Goal: Transaction & Acquisition: Purchase product/service

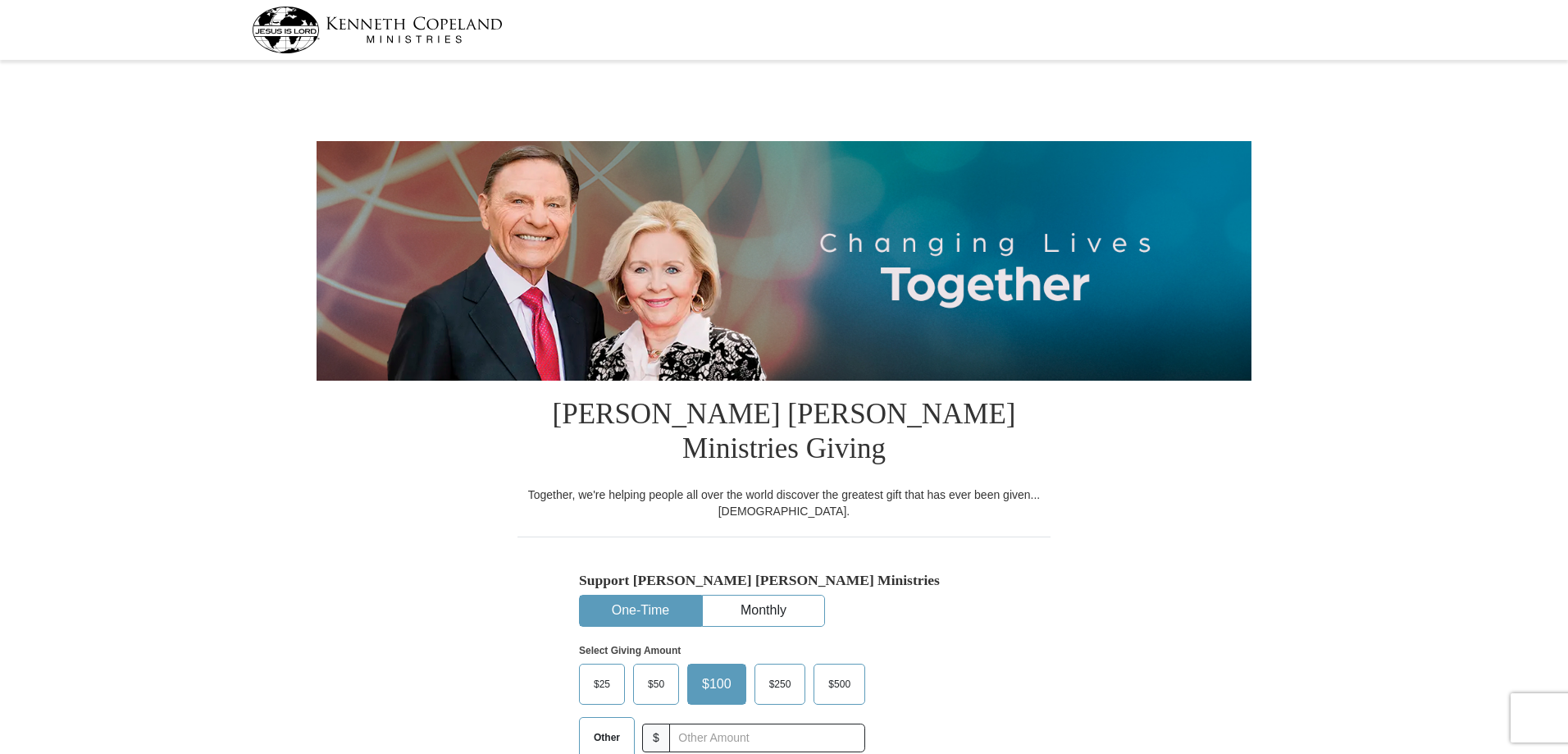
select select "PA"
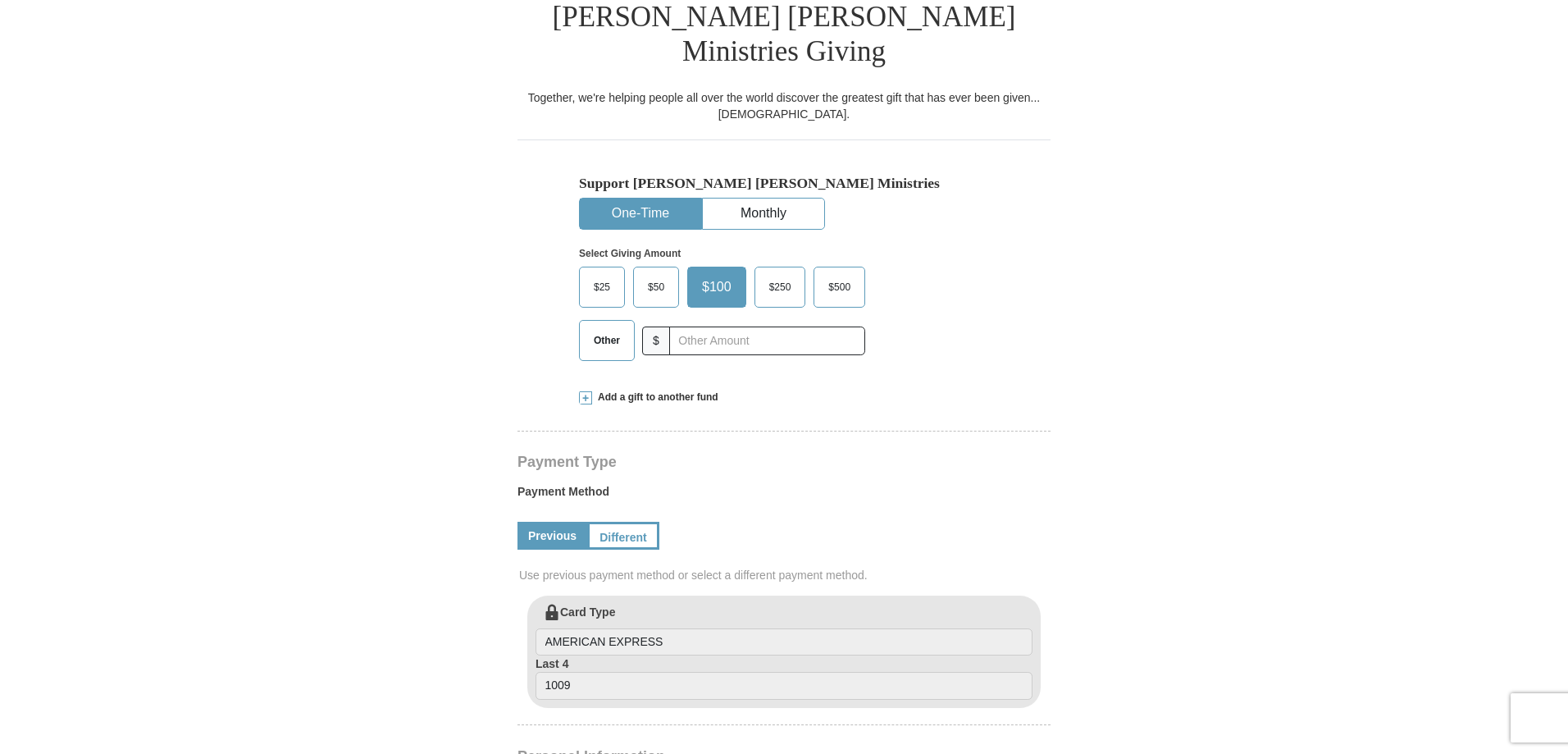
scroll to position [410, 0]
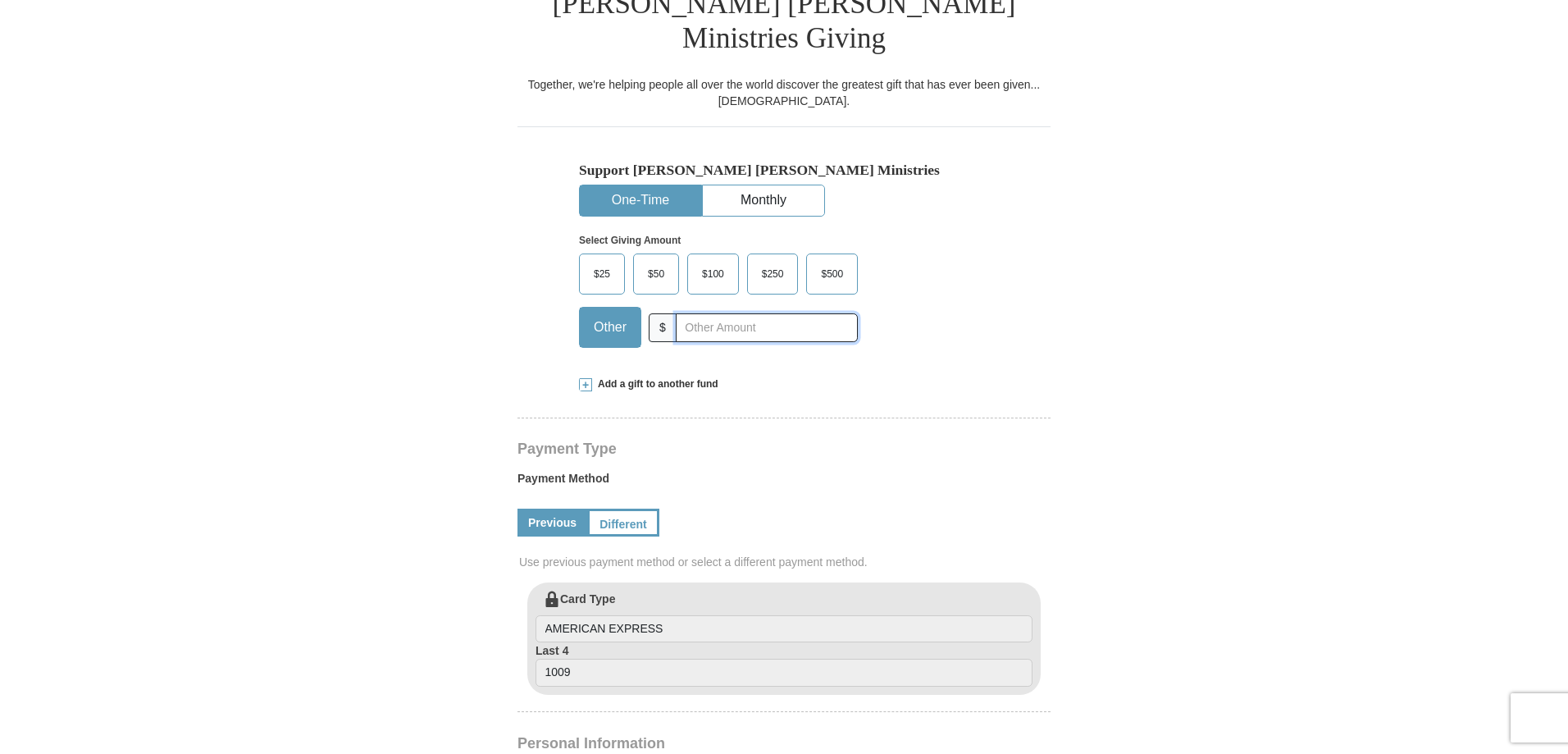
click at [698, 314] on input "text" at bounding box center [767, 328] width 182 height 29
type input "70"
click at [571, 294] on div "Support Kenneth Copeland Ministries One-Time Monthly Select Giving Amount Amoun…" at bounding box center [784, 243] width 533 height 234
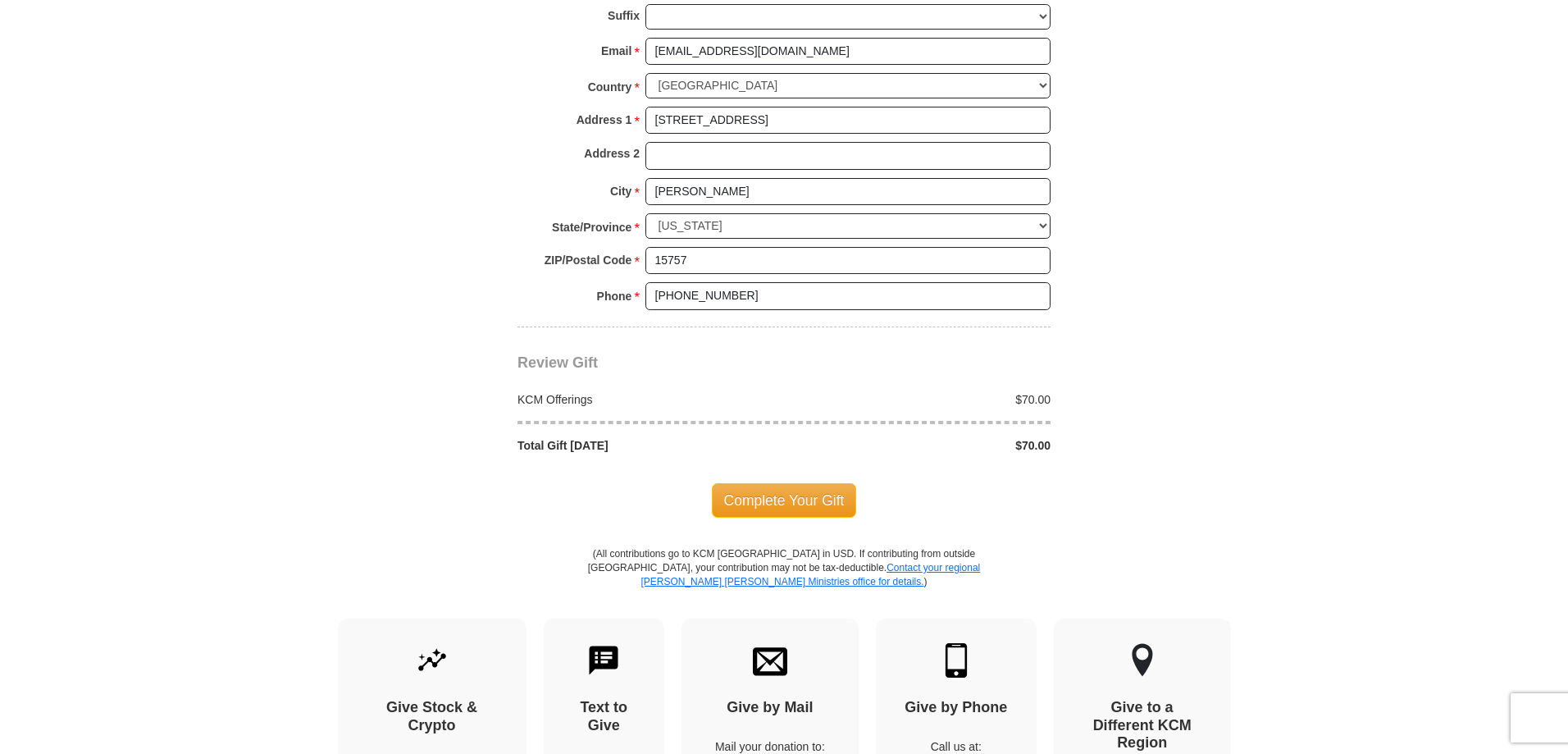
scroll to position [1272, 0]
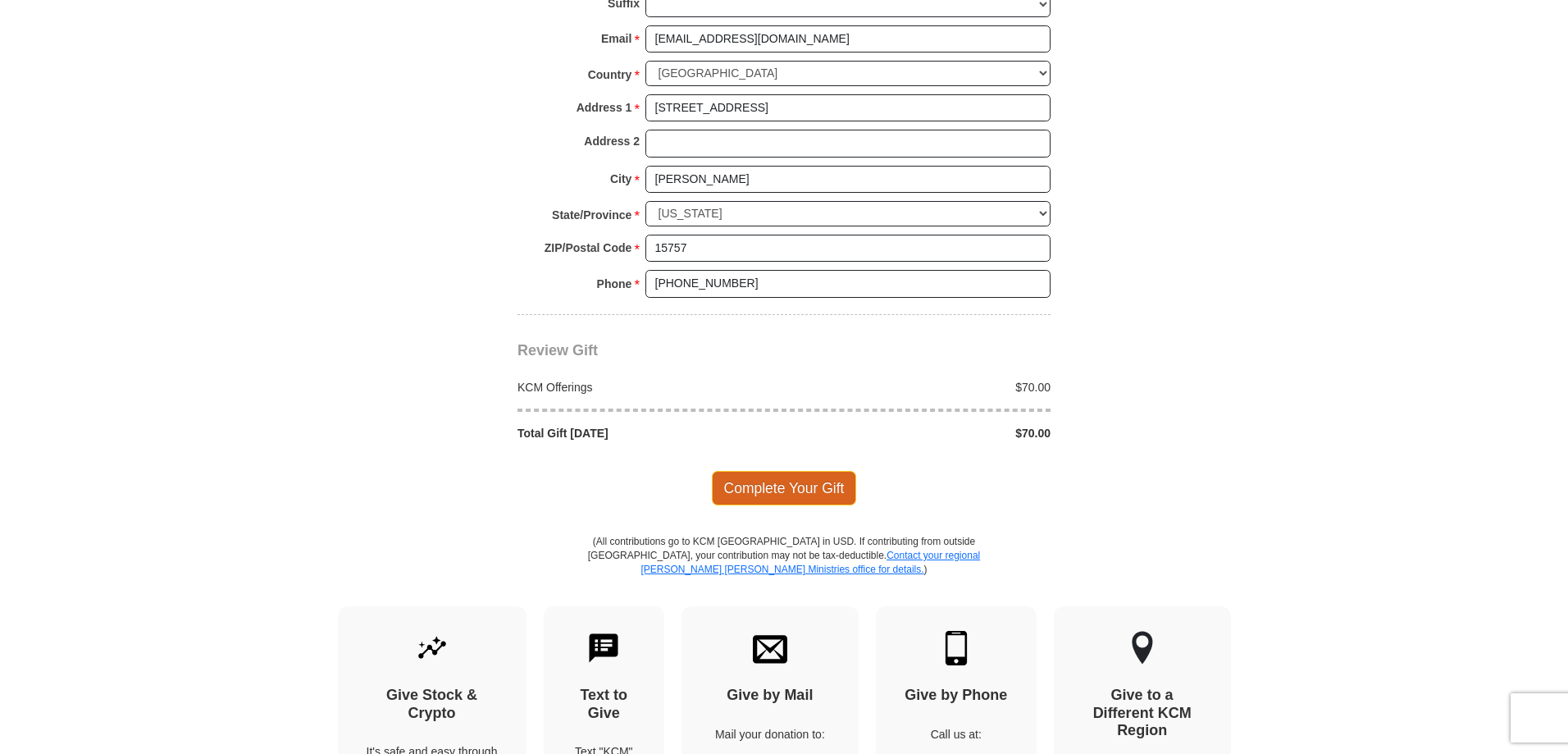
click at [746, 471] on span "Complete Your Gift" at bounding box center [784, 487] width 145 height 35
